Goal: Task Accomplishment & Management: Complete application form

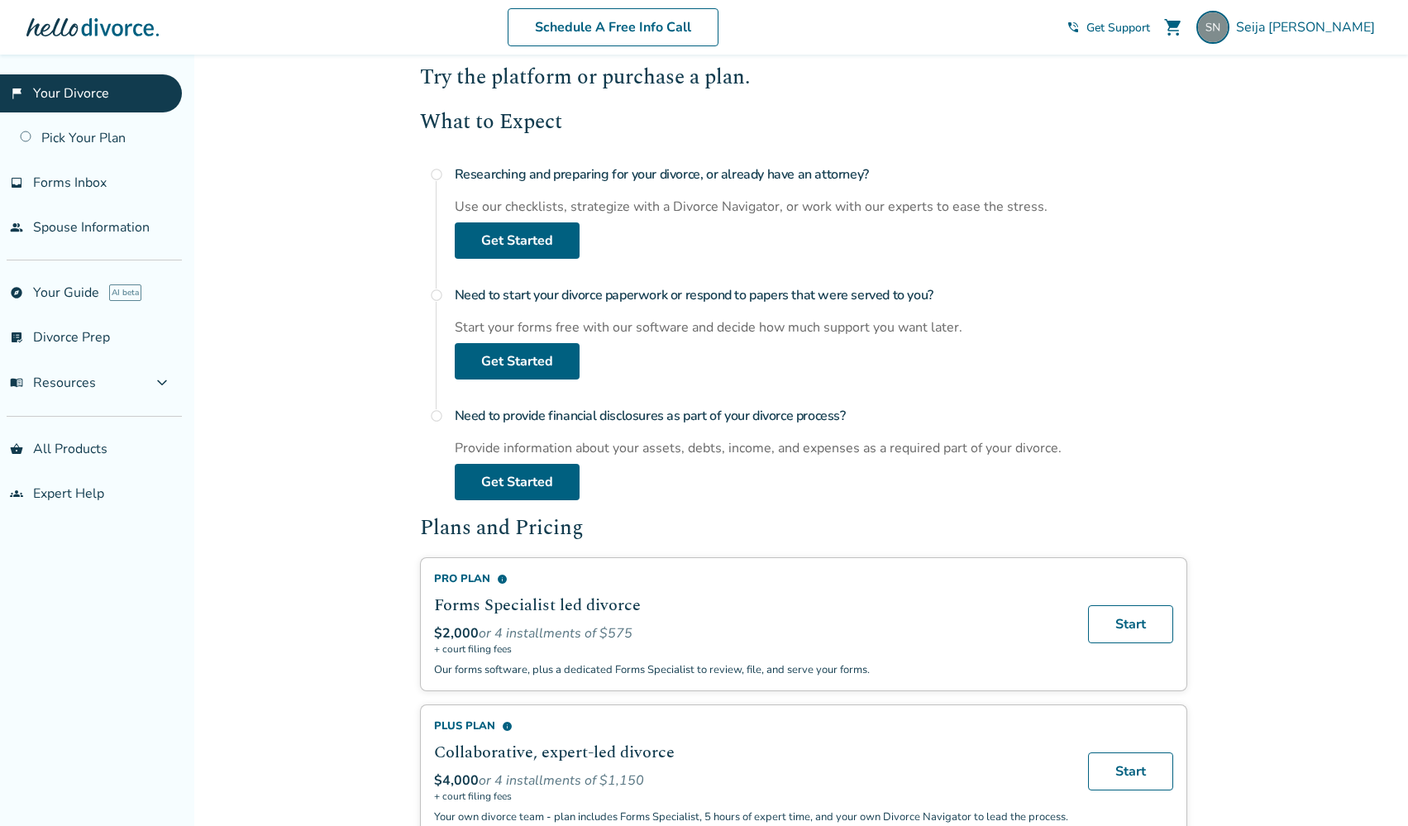
scroll to position [134, 0]
click at [565, 483] on link "Get Started" at bounding box center [517, 483] width 125 height 36
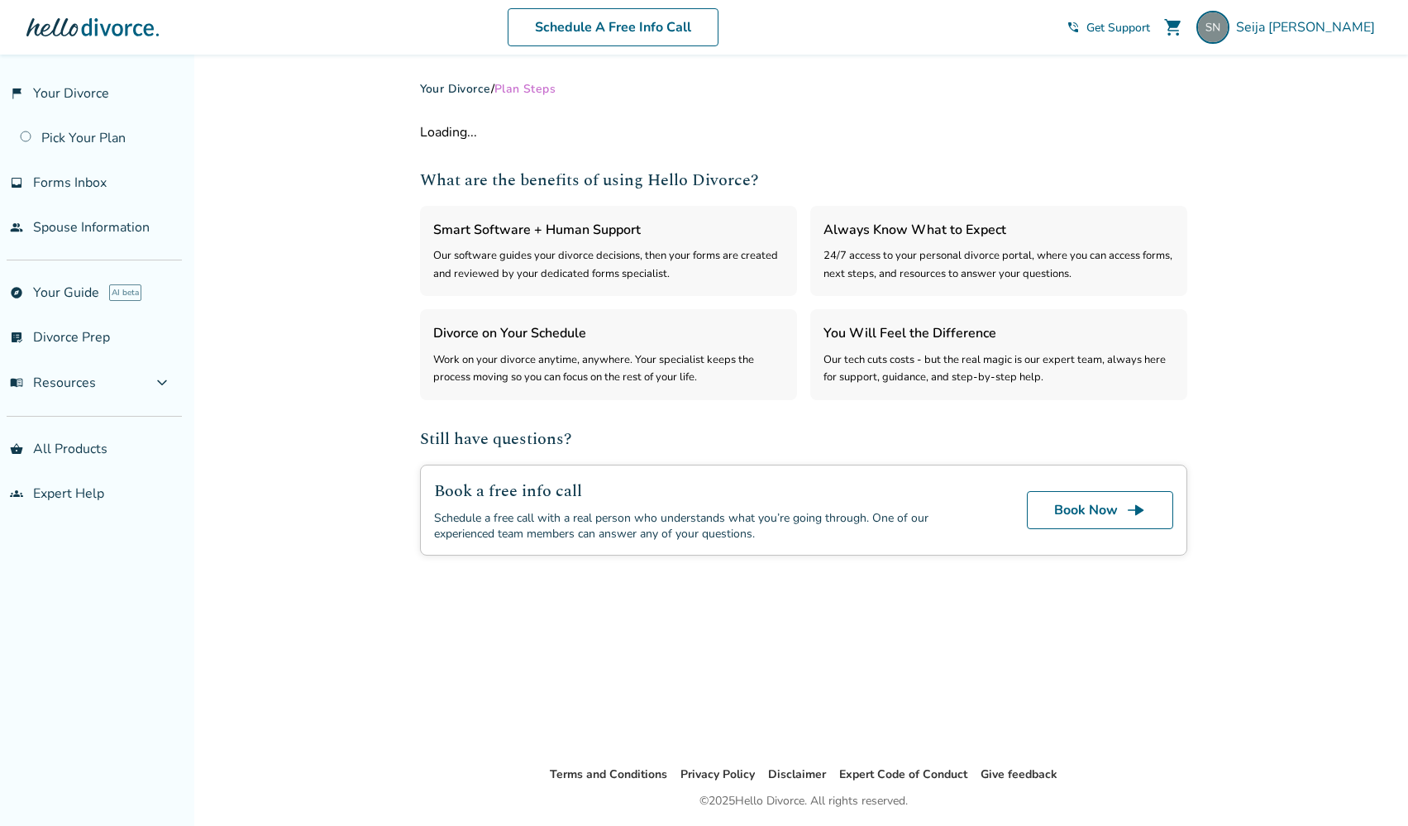
select select "***"
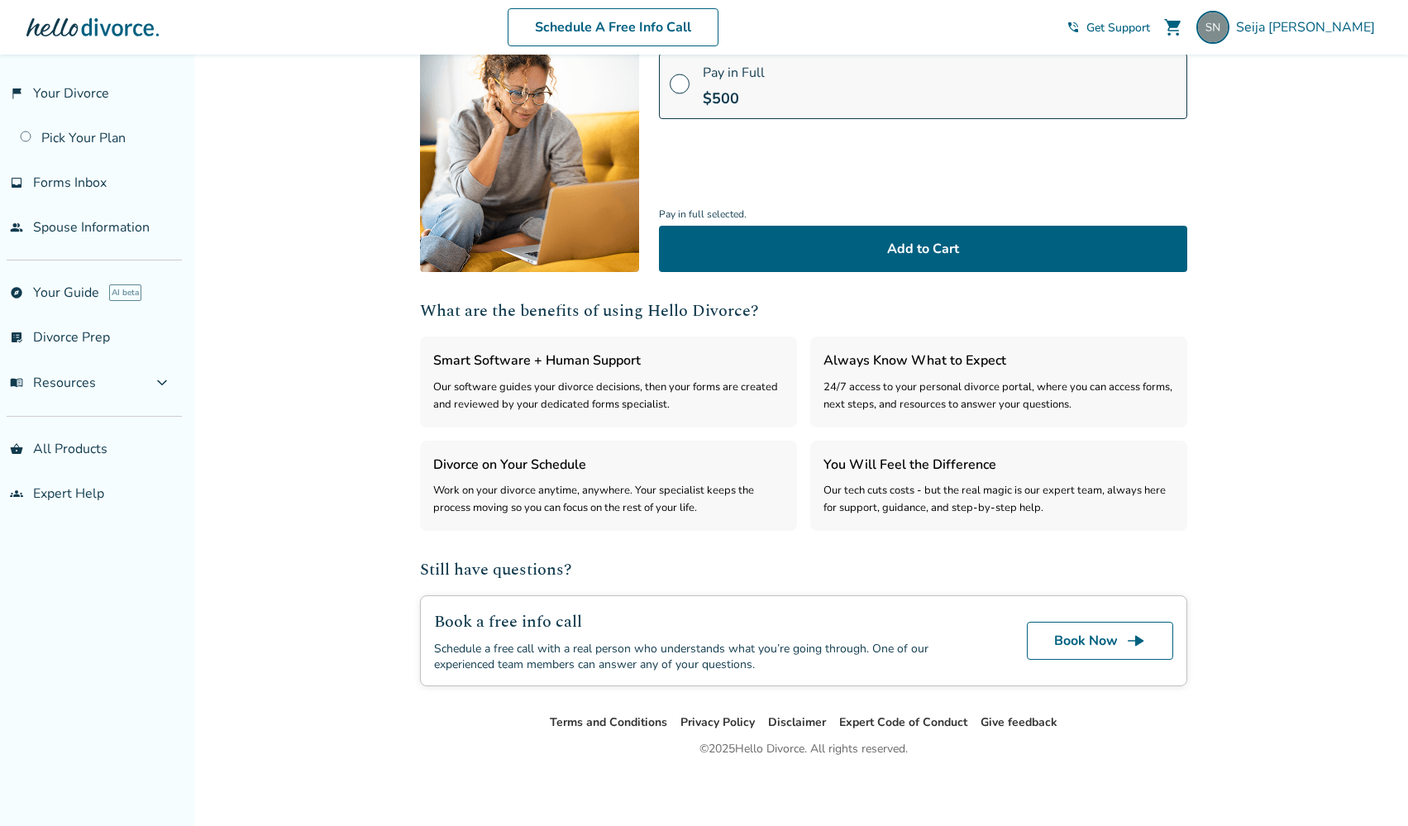
scroll to position [205, 0]
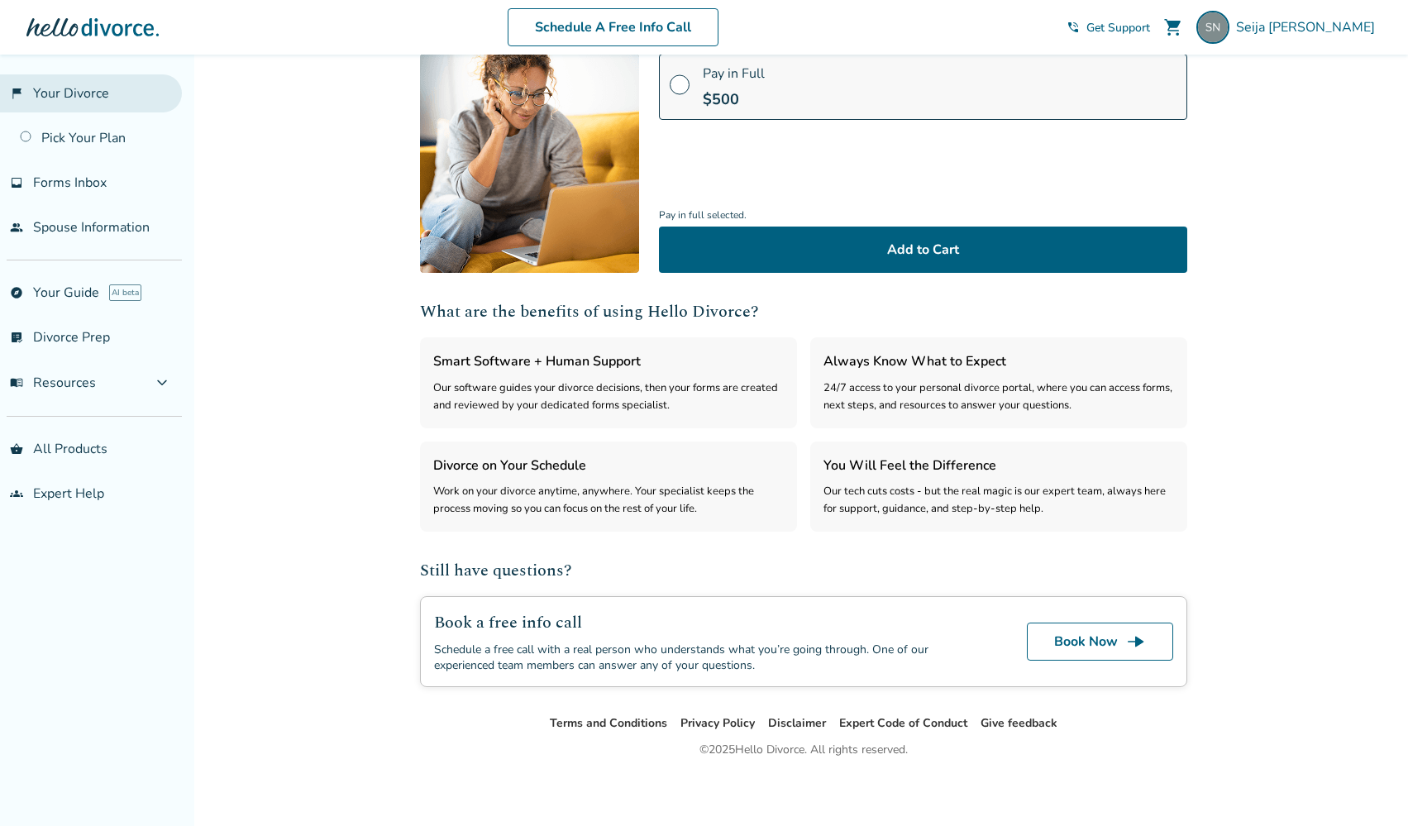
click at [79, 102] on link "flag_2 Your Divorce" at bounding box center [91, 93] width 182 height 38
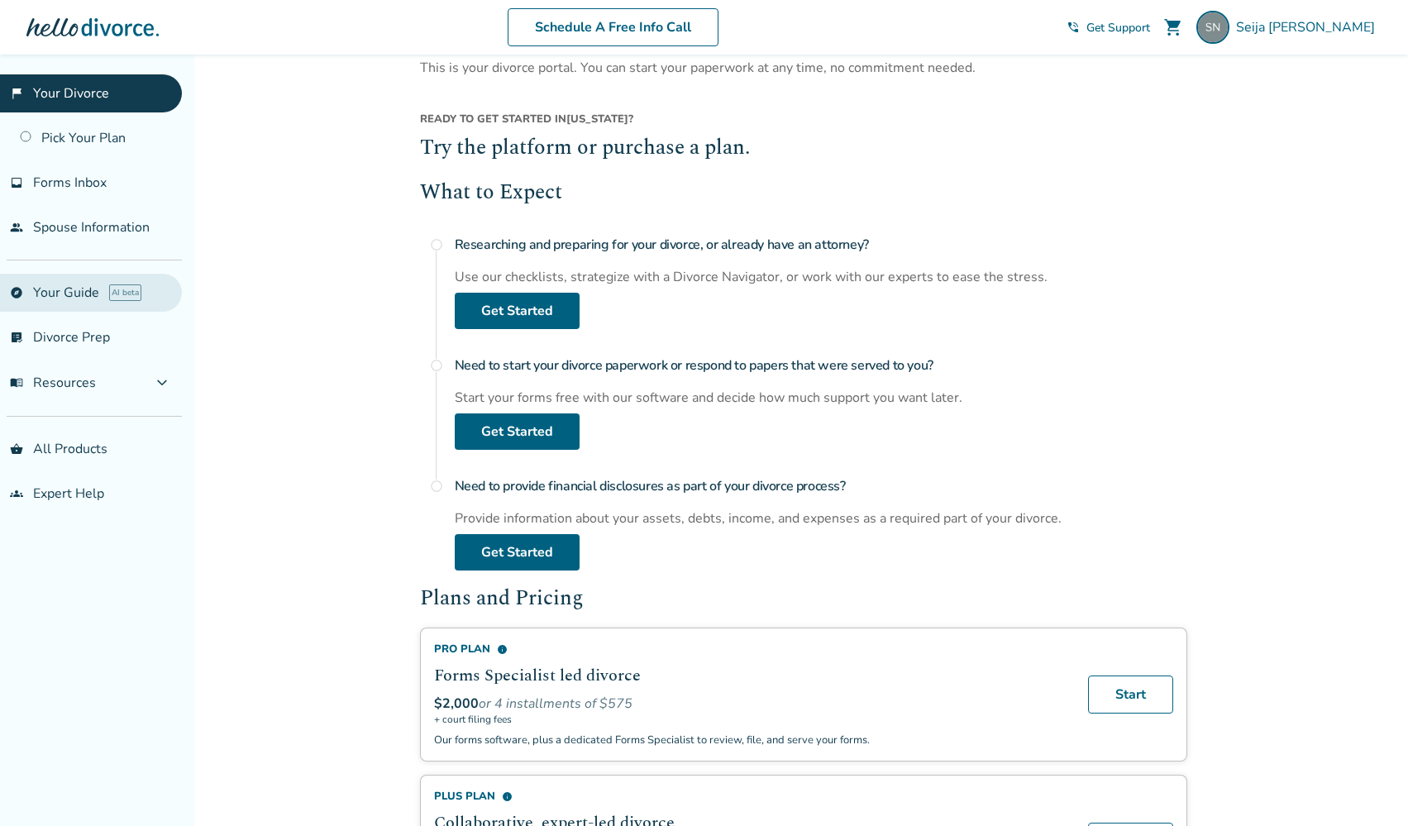
scroll to position [69, 0]
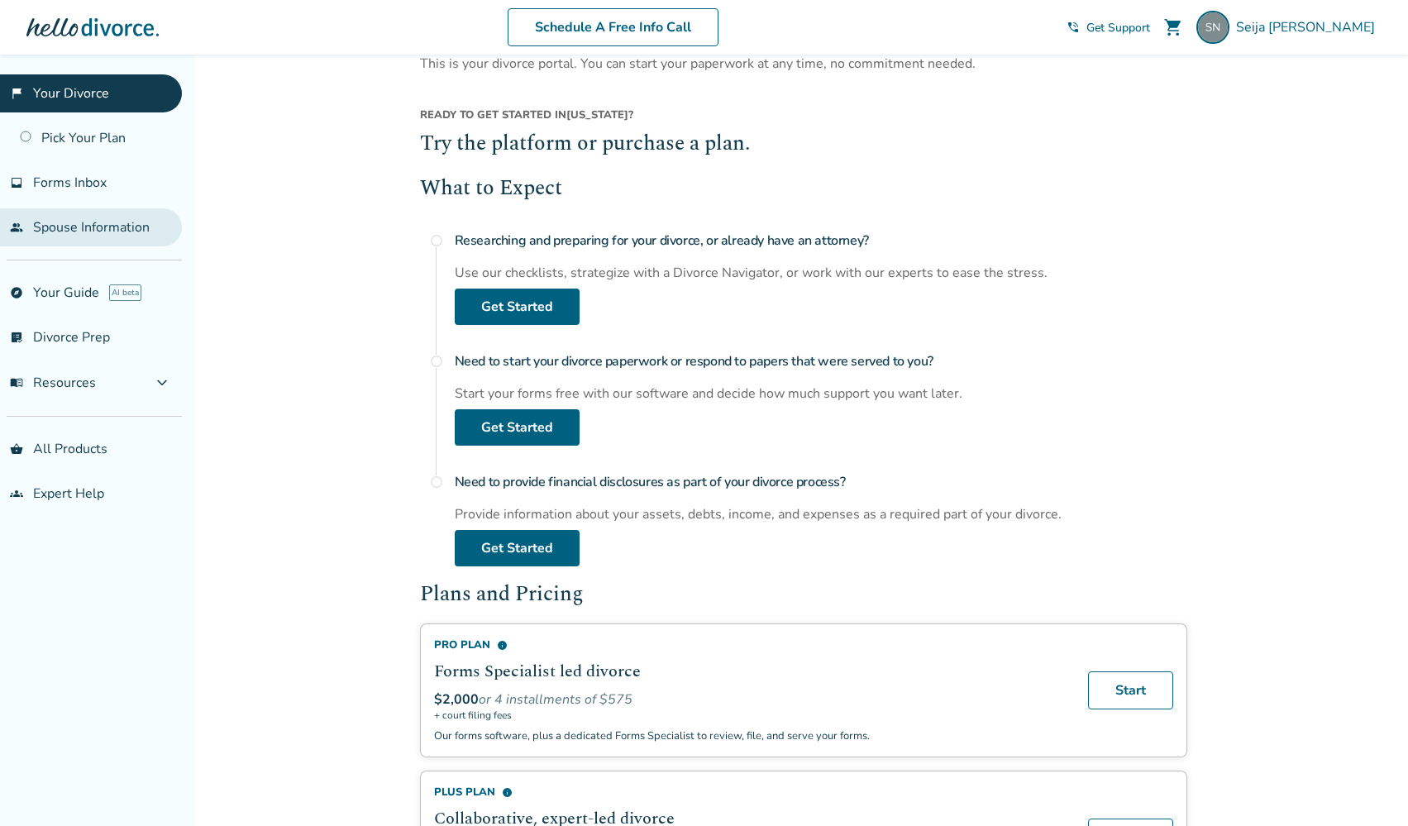
click at [139, 231] on link "people Spouse Information" at bounding box center [91, 227] width 182 height 38
